Goal: Entertainment & Leisure: Consume media (video, audio)

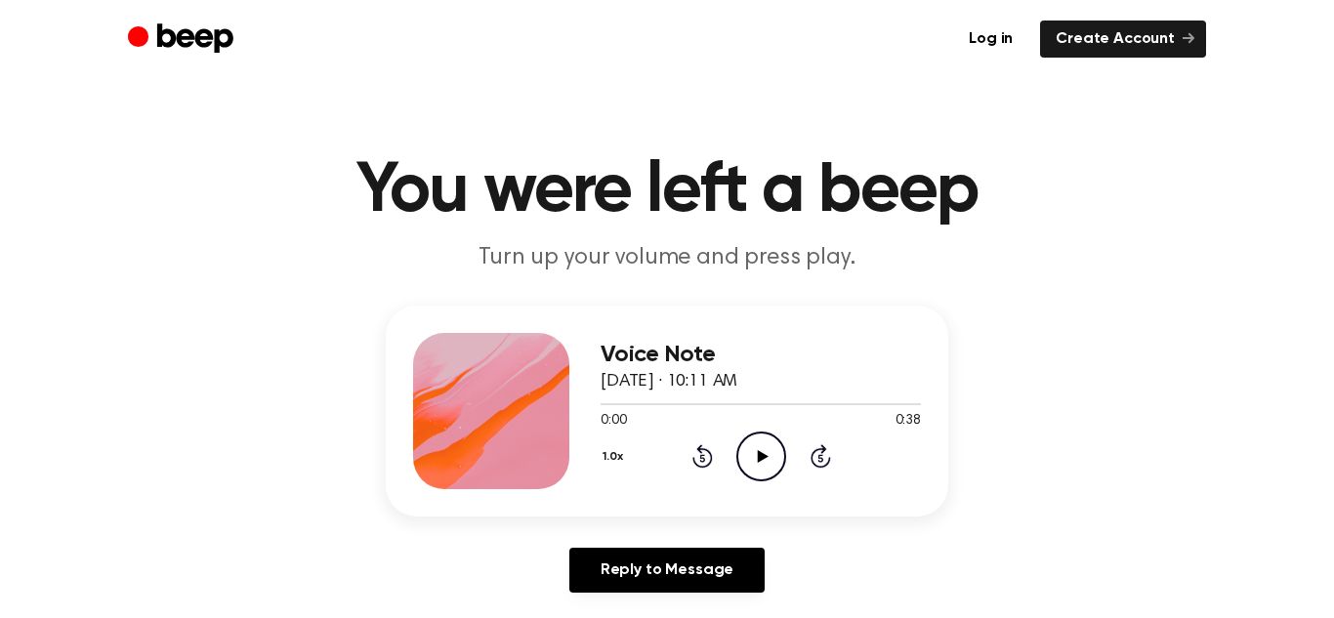
click at [746, 460] on icon "Play Audio" at bounding box center [762, 457] width 50 height 50
click at [692, 458] on icon "Rewind 5 seconds" at bounding box center [702, 456] width 21 height 25
click at [702, 458] on icon at bounding box center [701, 459] width 5 height 8
click at [703, 443] on div "1.0x Rewind 5 seconds Pause Audio Skip 5 seconds" at bounding box center [761, 457] width 320 height 50
click at [695, 469] on div "1.0x Rewind 5 seconds Pause Audio Skip 5 seconds" at bounding box center [761, 457] width 320 height 50
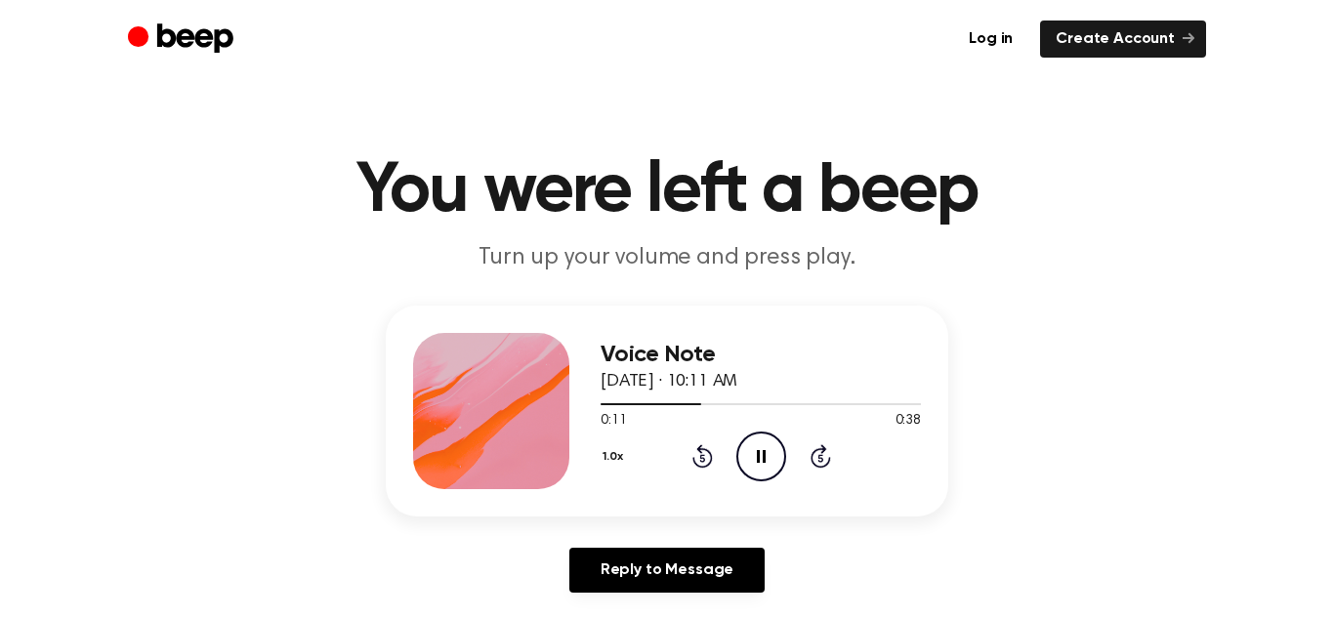
click at [708, 446] on icon "Rewind 5 seconds" at bounding box center [702, 456] width 21 height 25
click at [700, 452] on icon at bounding box center [703, 455] width 21 height 23
click at [702, 458] on icon at bounding box center [701, 459] width 5 height 8
click at [811, 459] on icon at bounding box center [821, 455] width 21 height 23
click at [811, 464] on icon "Skip 5 seconds" at bounding box center [820, 456] width 21 height 25
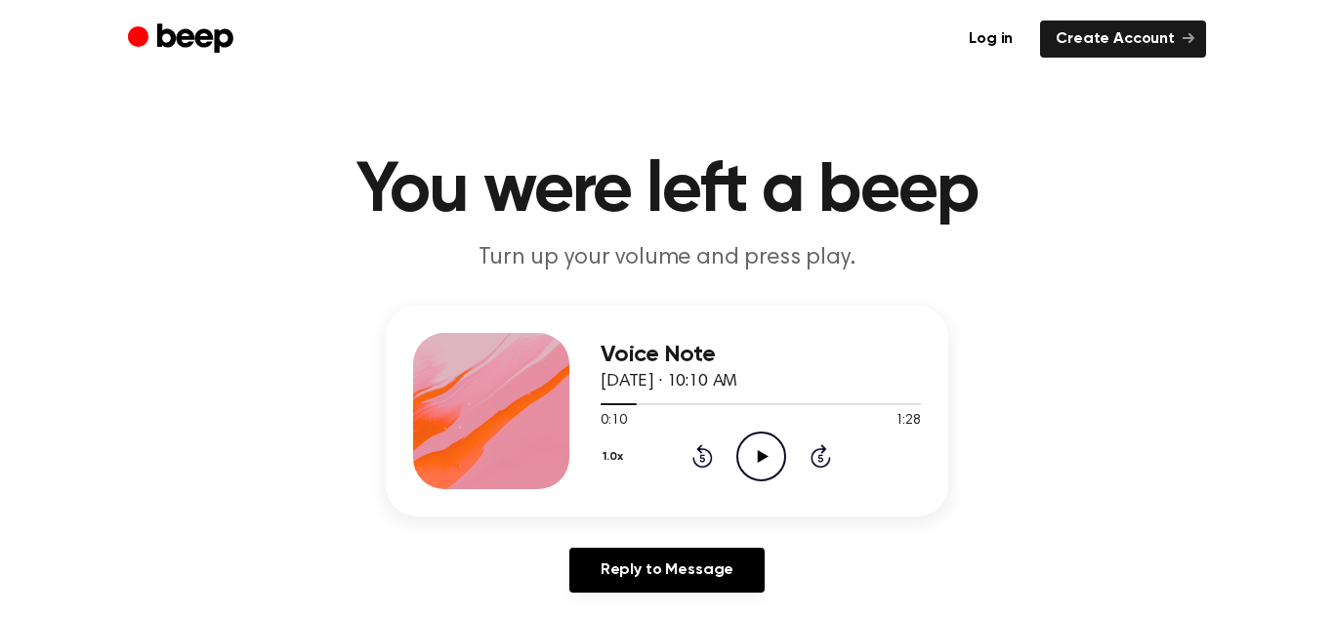
click at [812, 465] on icon "Skip 5 seconds" at bounding box center [820, 456] width 21 height 25
click at [811, 466] on icon "Skip 5 seconds" at bounding box center [820, 456] width 21 height 25
click at [813, 466] on icon "Skip 5 seconds" at bounding box center [820, 456] width 21 height 25
click at [766, 466] on icon "Play Audio" at bounding box center [762, 457] width 50 height 50
